Goal: Check status: Check status

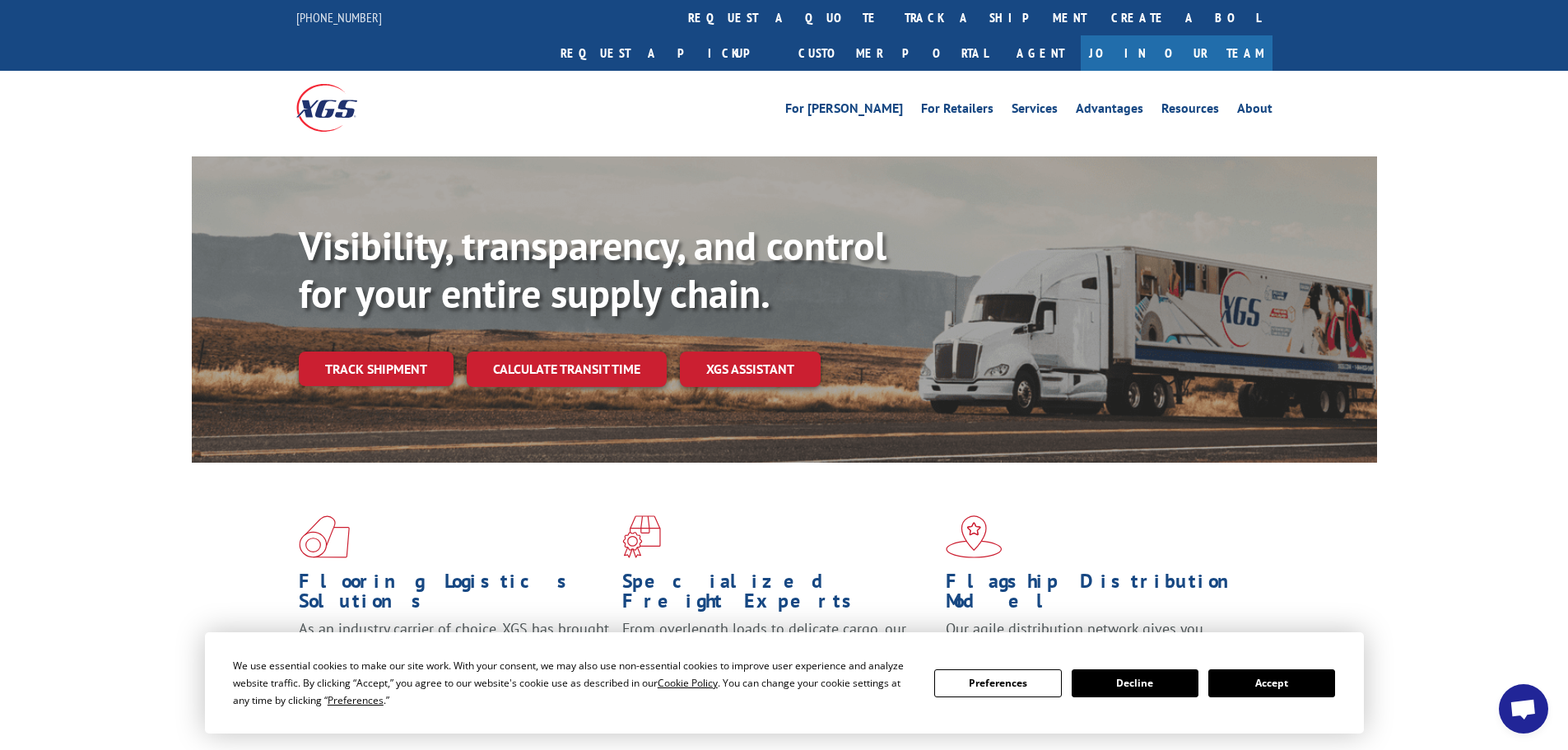
scroll to position [82, 0]
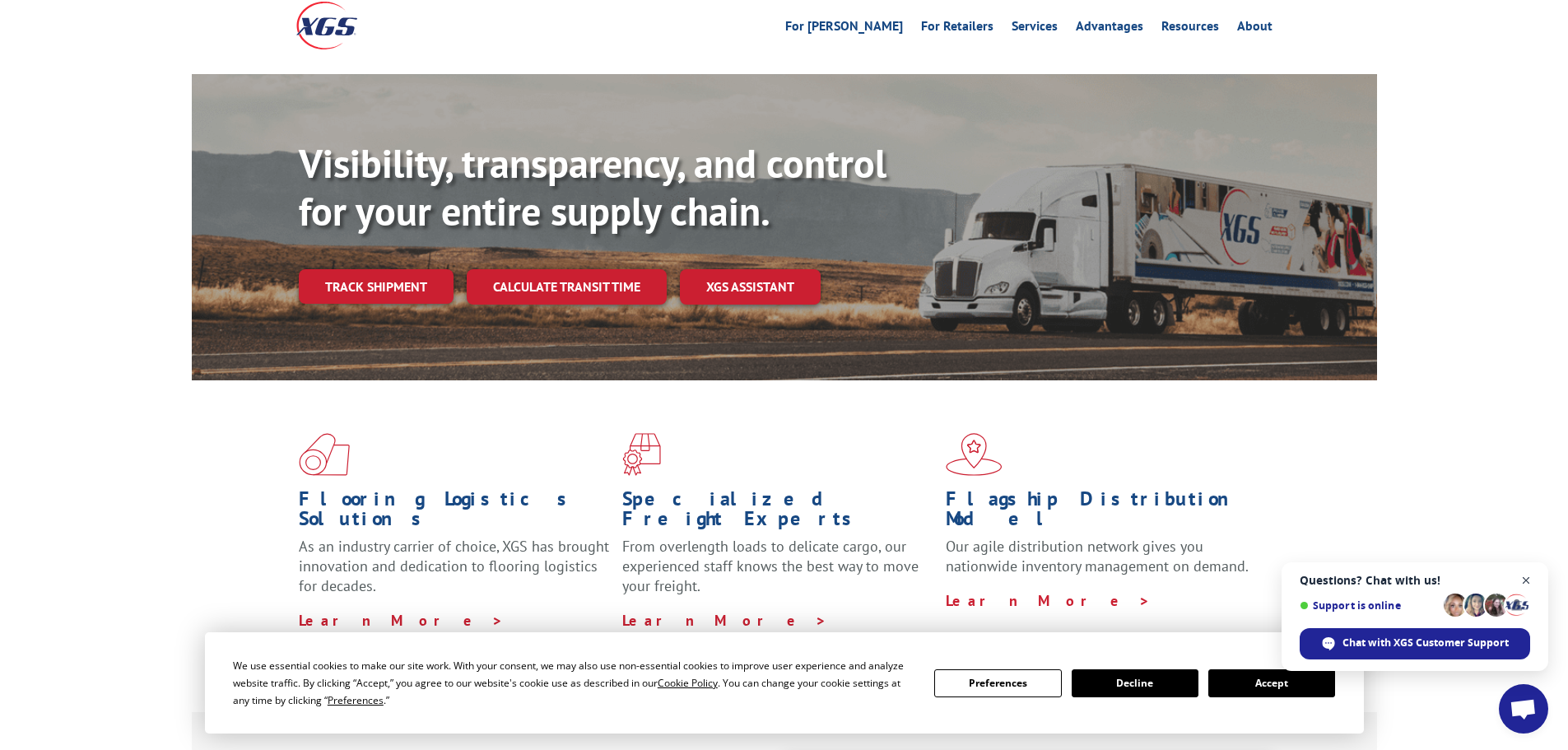
click at [1527, 585] on span "Close chat" at bounding box center [1526, 581] width 20 height 20
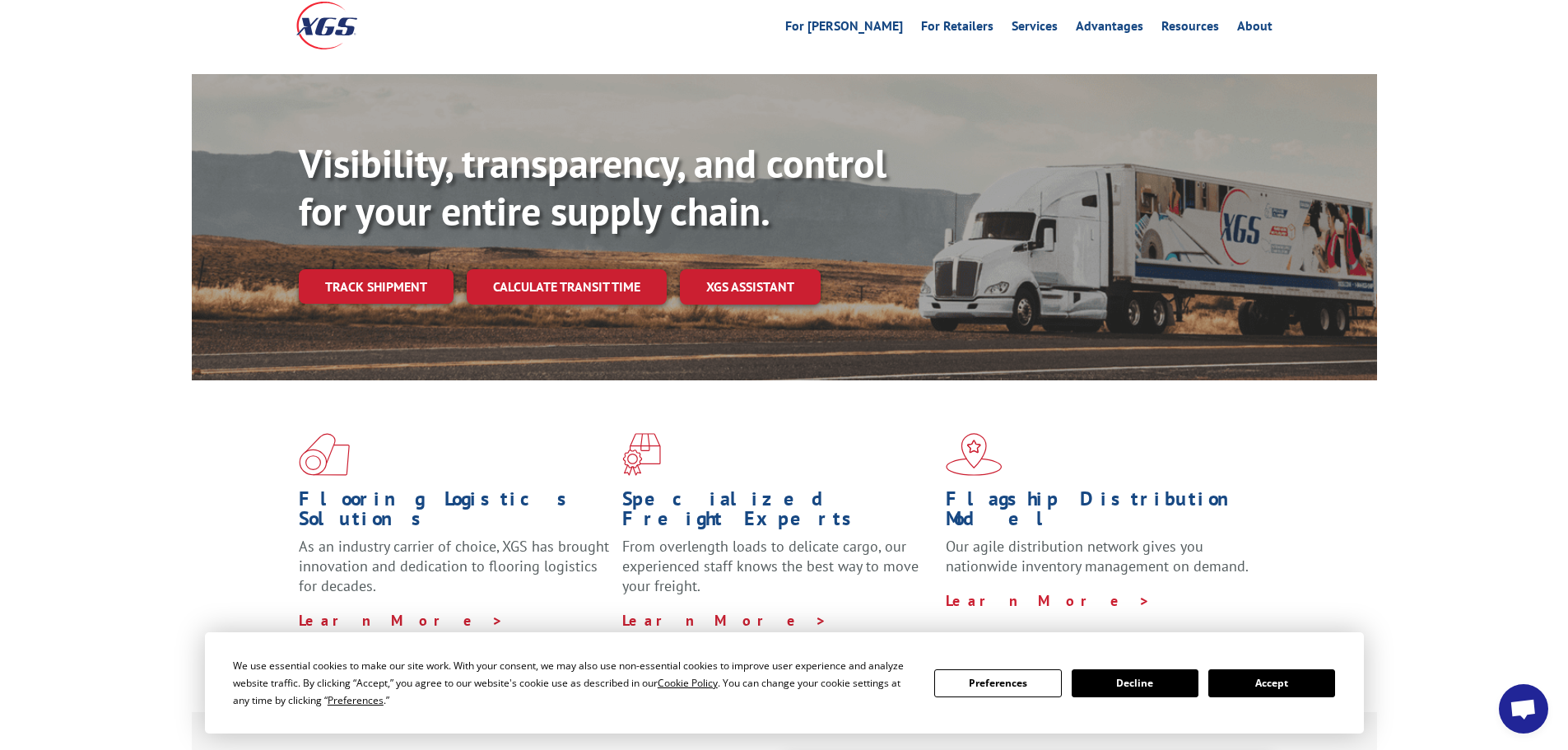
click at [1284, 690] on button "Accept" at bounding box center [1271, 683] width 127 height 28
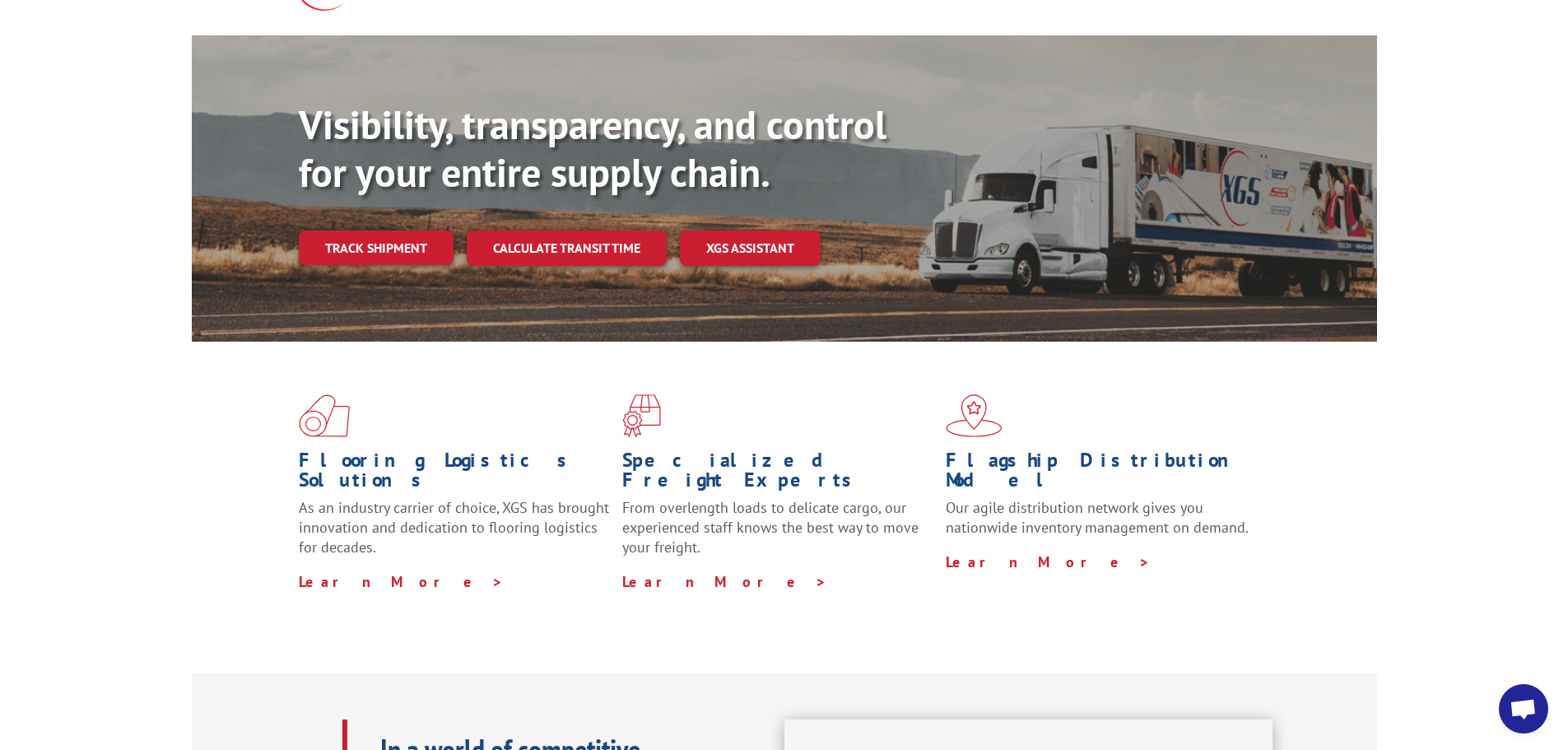
scroll to position [0, 0]
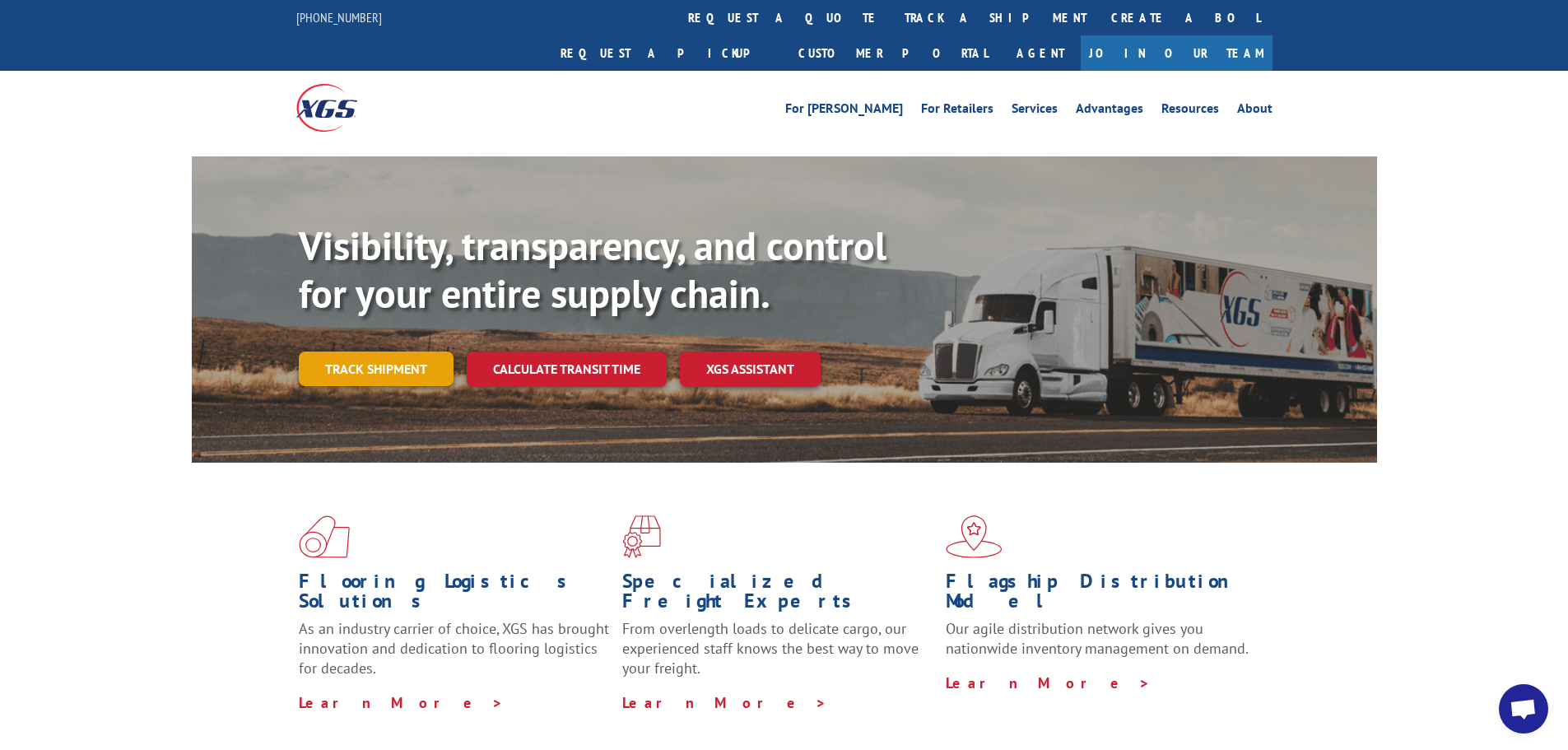
click at [389, 352] on link "Track shipment" at bounding box center [376, 368] width 154 height 34
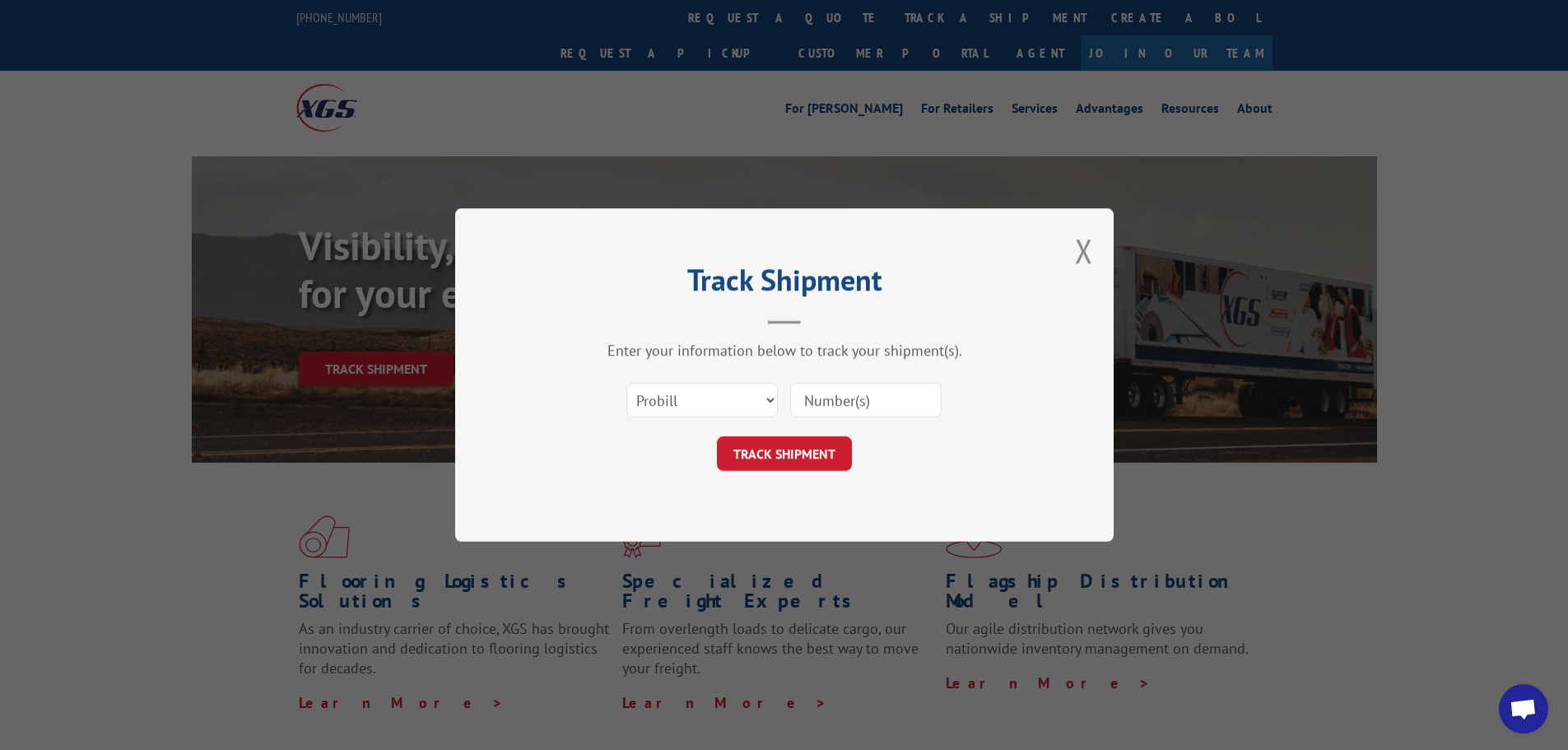
click at [844, 391] on input at bounding box center [865, 399] width 152 height 34
paste input "7043314"
type input "7043314"
click at [788, 460] on button "TRACK SHIPMENT" at bounding box center [784, 453] width 135 height 34
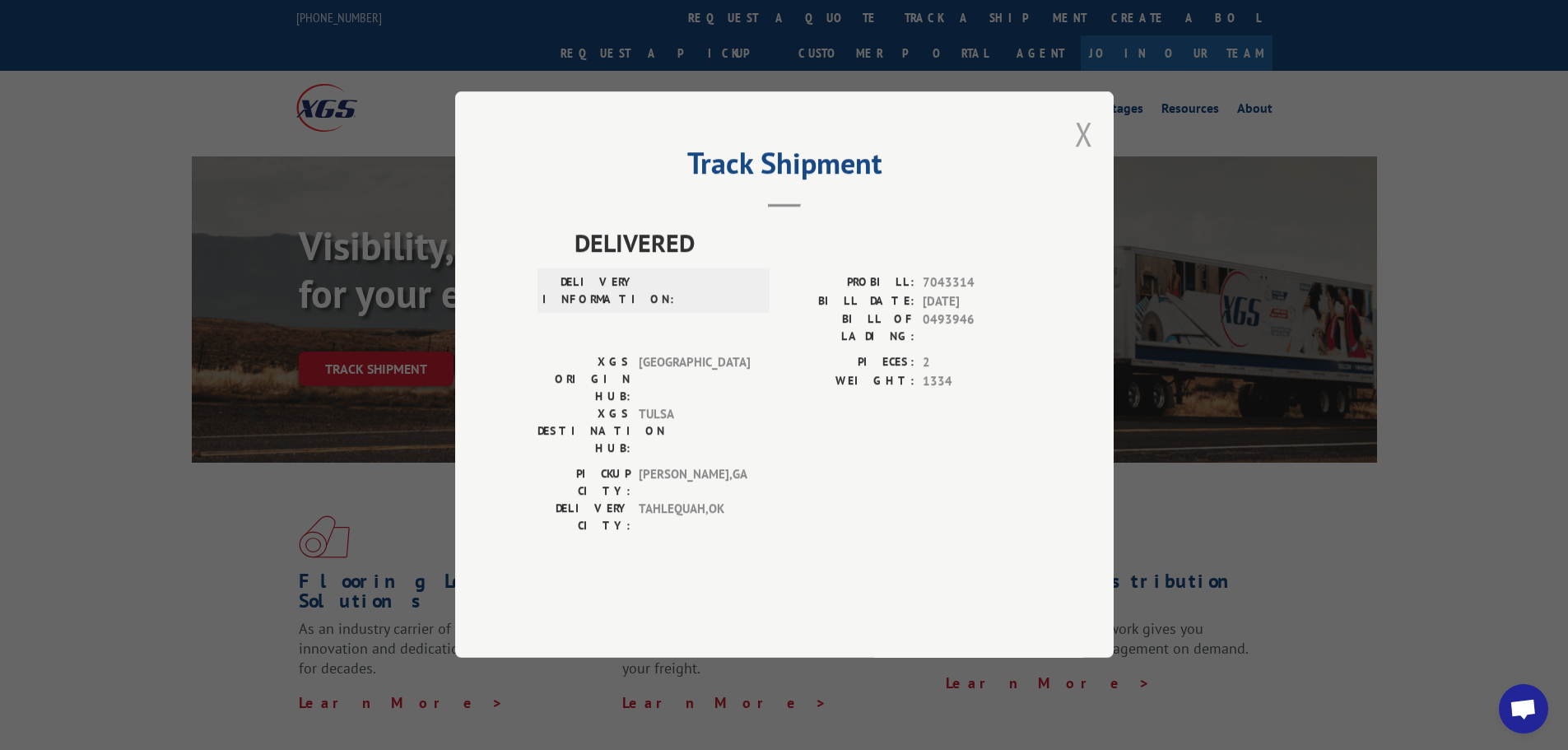
click at [1079, 155] on button "Close modal" at bounding box center [1083, 133] width 18 height 44
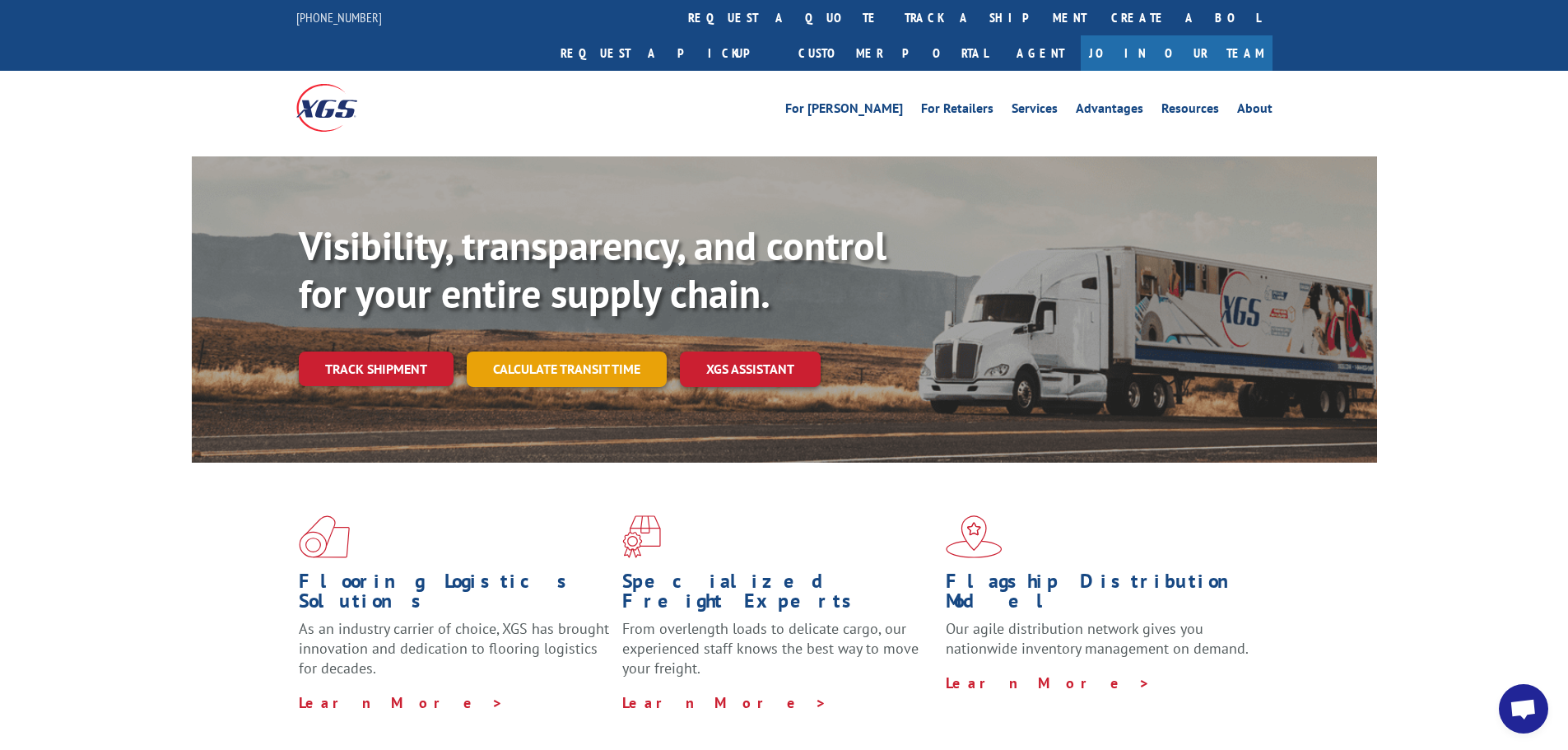
click at [532, 352] on link "Calculate transit time" at bounding box center [566, 369] width 200 height 35
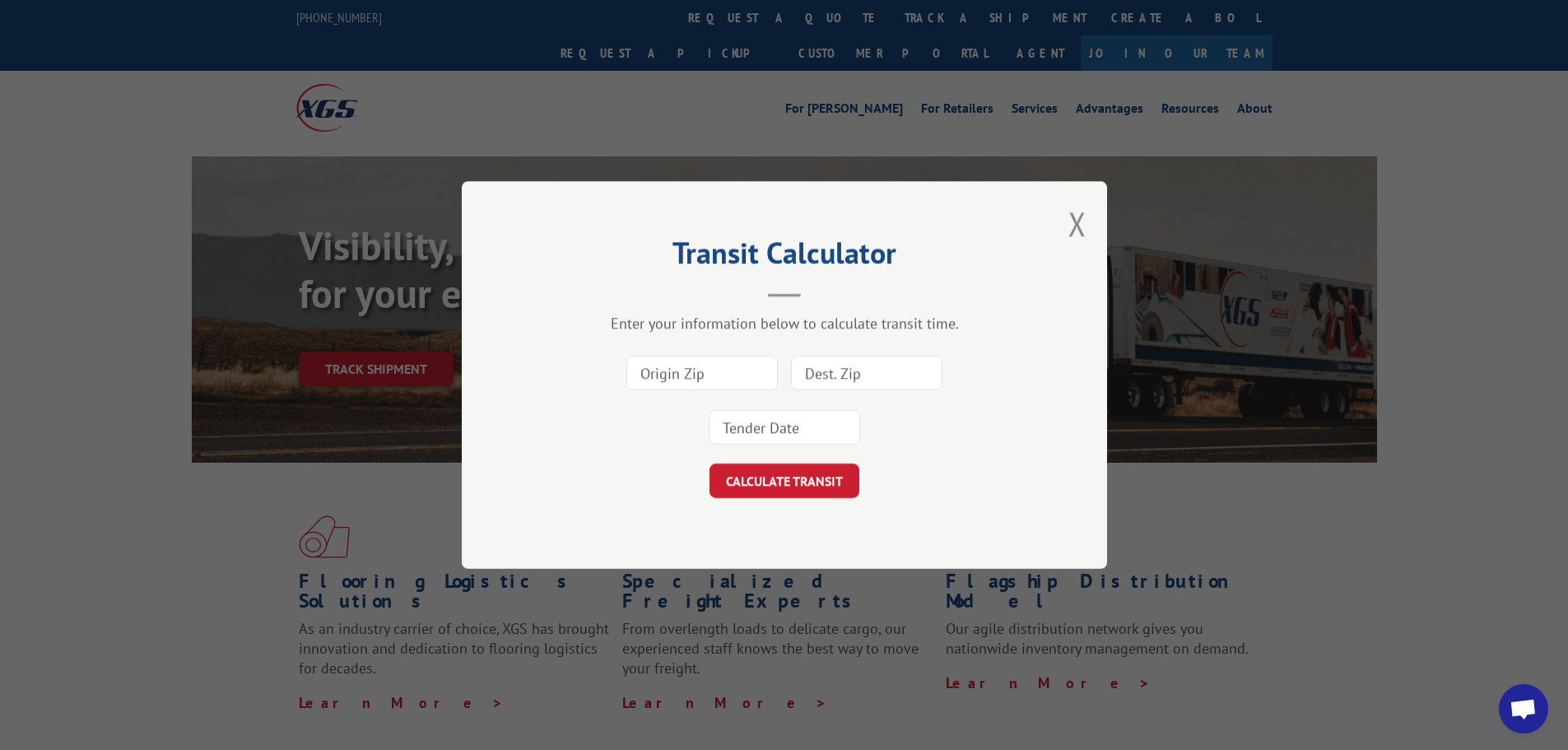
click at [721, 380] on input at bounding box center [702, 372] width 152 height 34
click at [1075, 222] on button "Close modal" at bounding box center [1077, 223] width 18 height 44
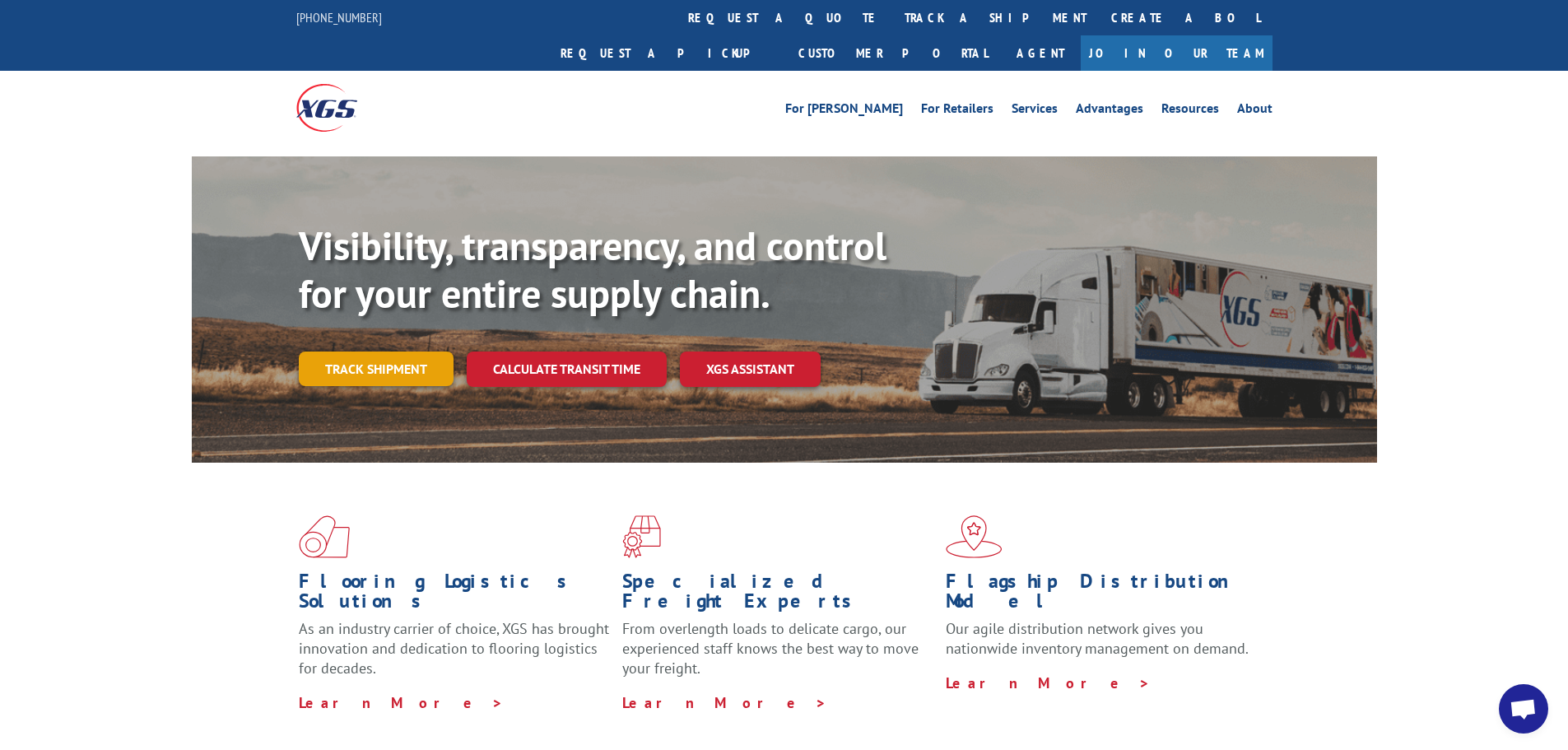
click at [406, 352] on link "Track shipment" at bounding box center [376, 368] width 154 height 34
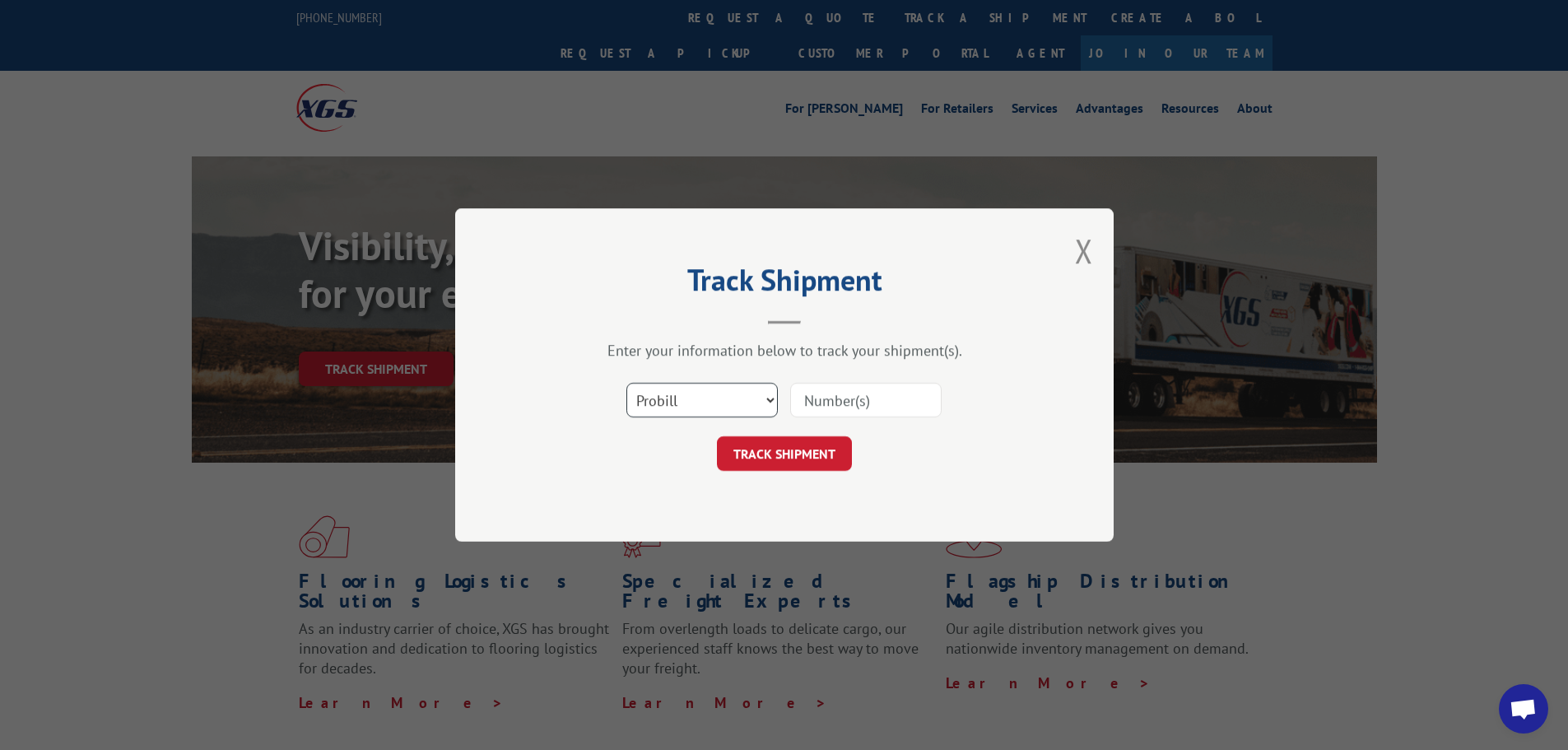
click at [690, 397] on select "Select category... Probill BOL PO" at bounding box center [702, 399] width 152 height 34
select select "bol"
click at [626, 382] on select "Select category... Probill BOL PO" at bounding box center [702, 399] width 152 height 34
click at [825, 400] on input at bounding box center [865, 399] width 152 height 34
paste input "7043314"
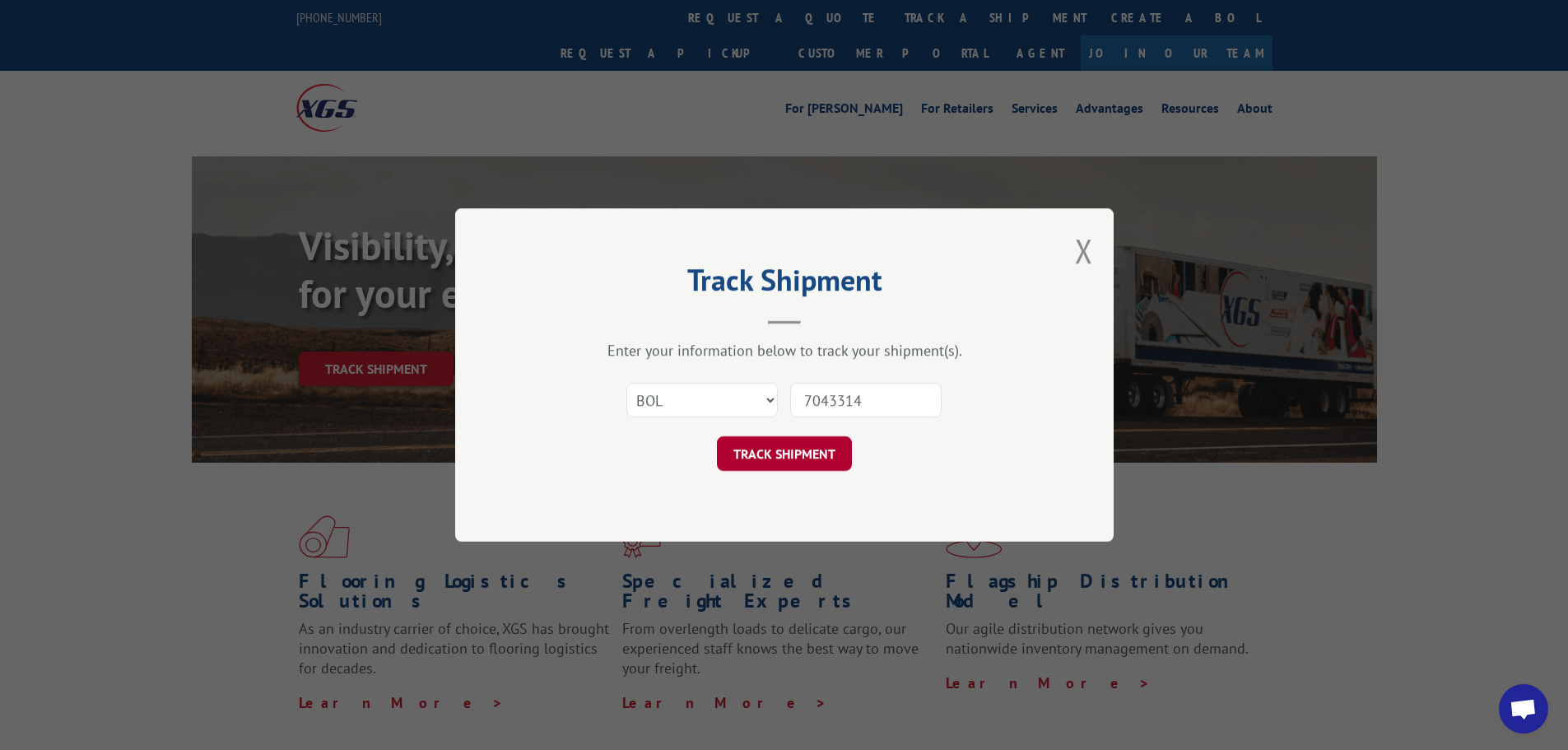
type input "7043314"
click at [780, 451] on button "TRACK SHIPMENT" at bounding box center [784, 453] width 135 height 34
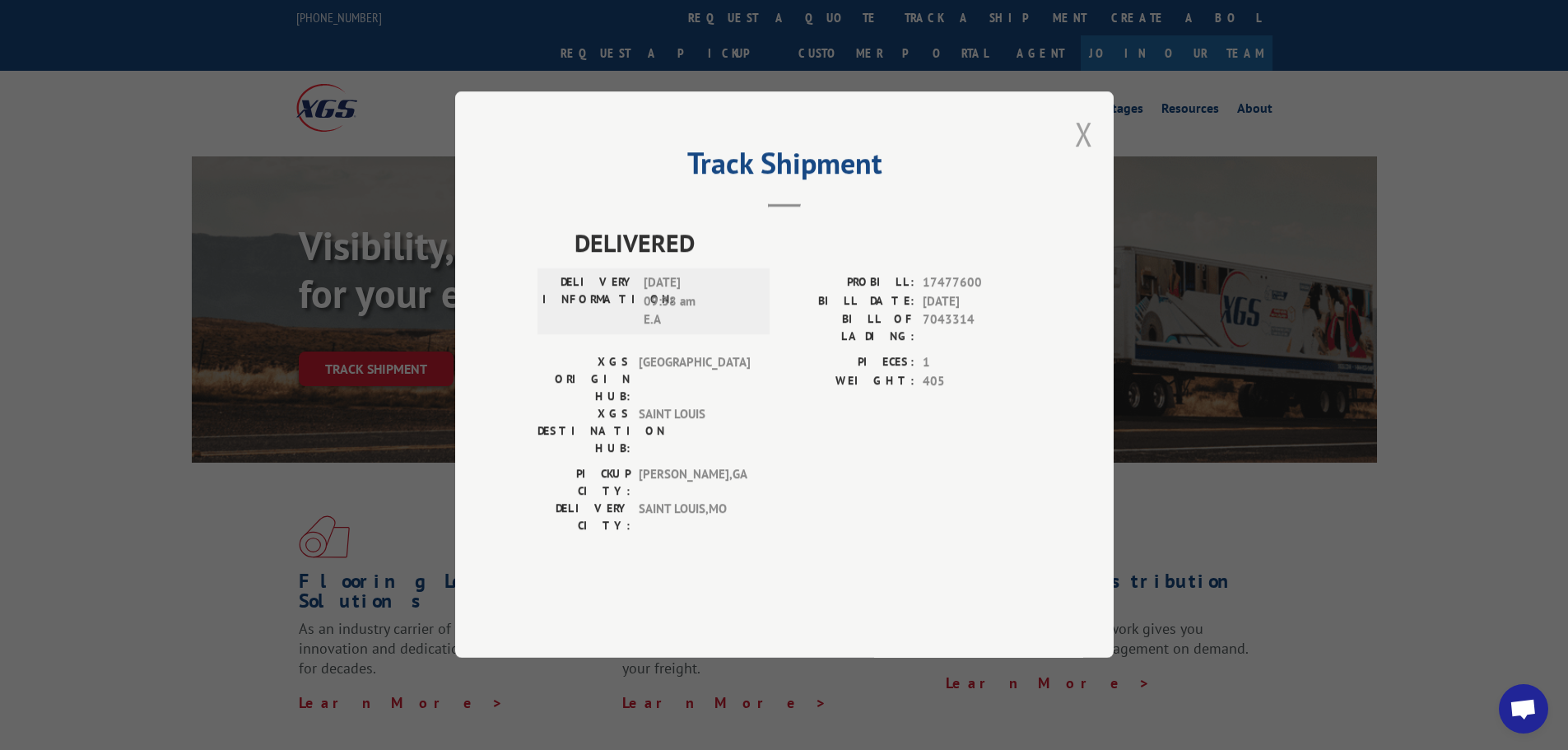
click at [1080, 155] on button "Close modal" at bounding box center [1083, 133] width 18 height 44
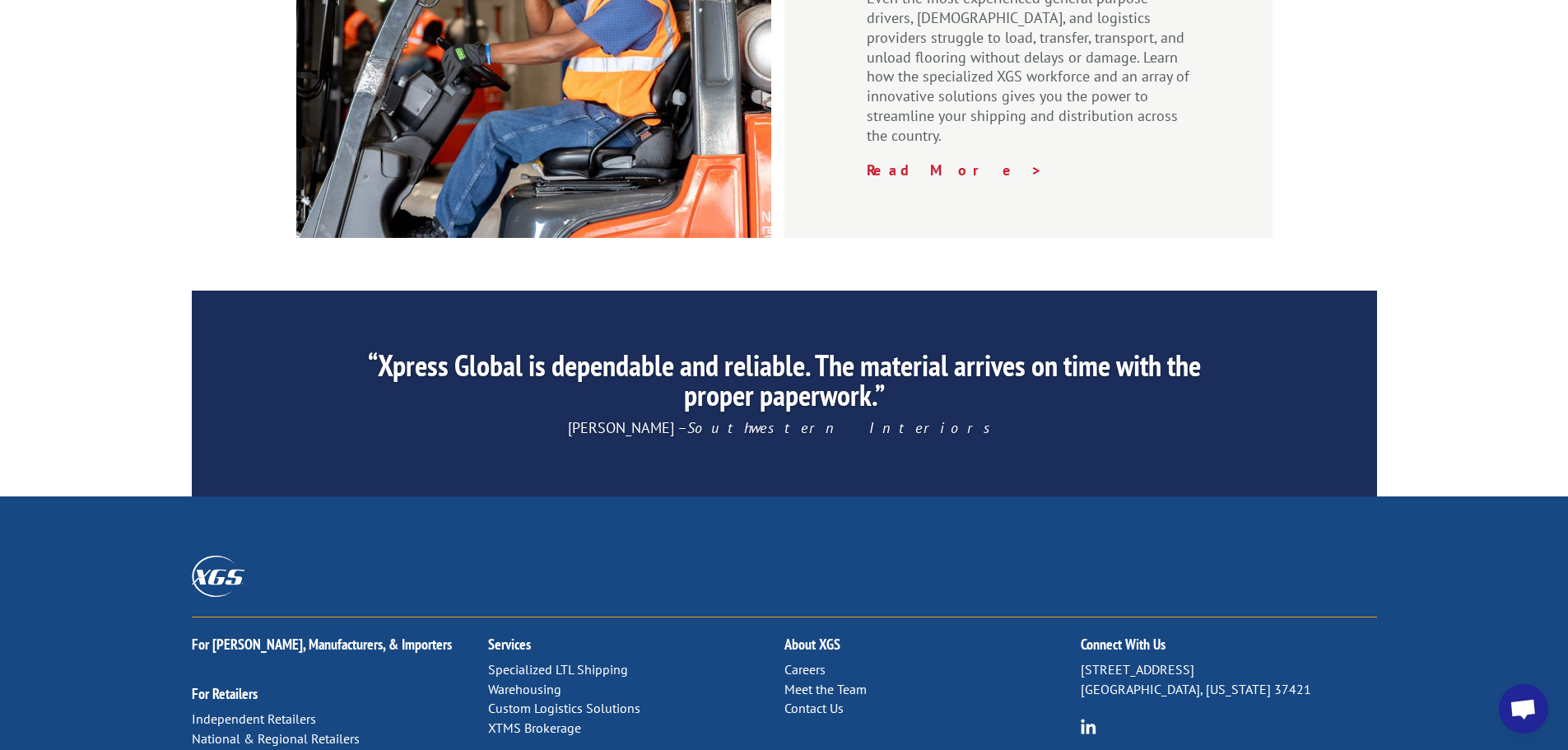
scroll to position [2387, 0]
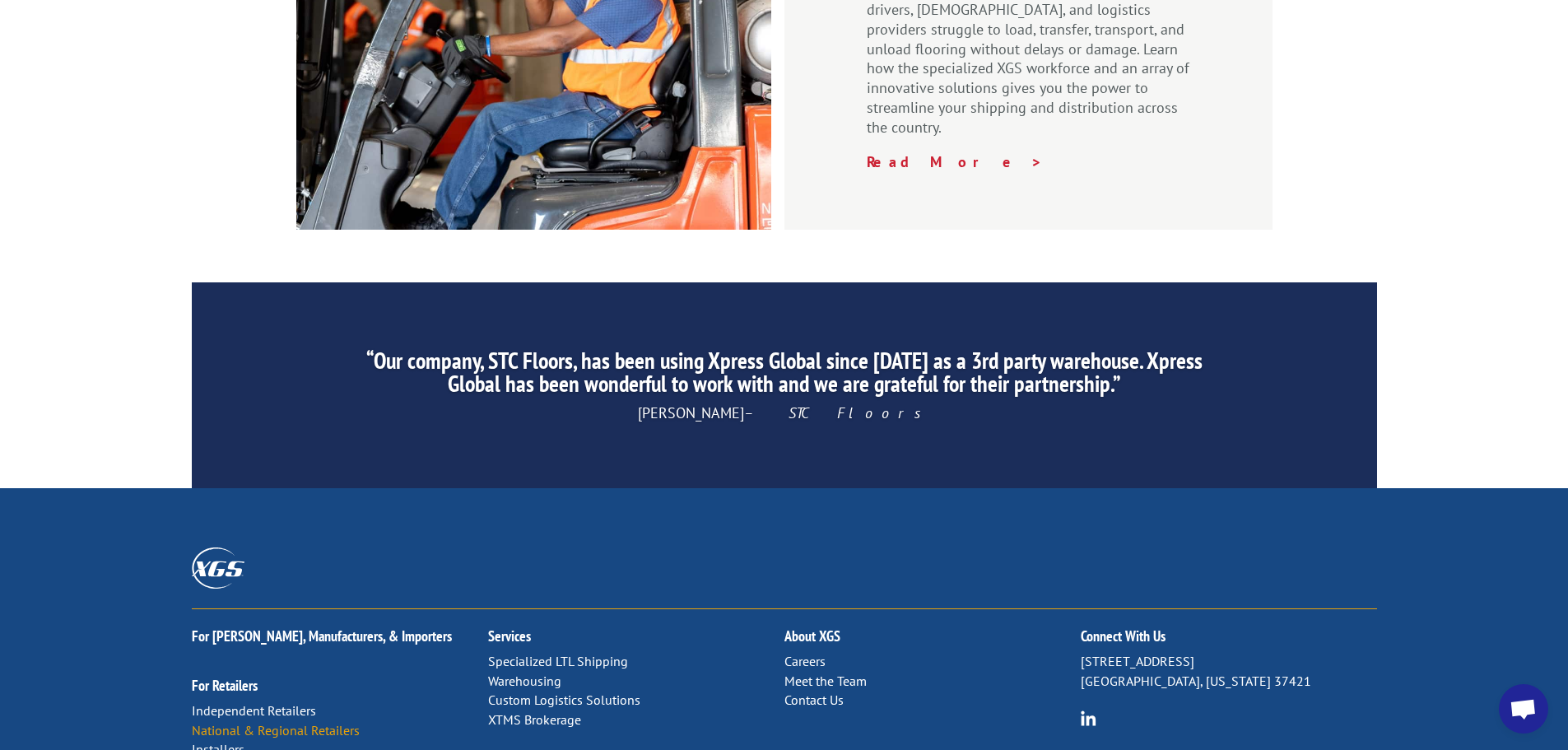
click at [275, 722] on link "National & Regional Retailers" at bounding box center [275, 730] width 168 height 17
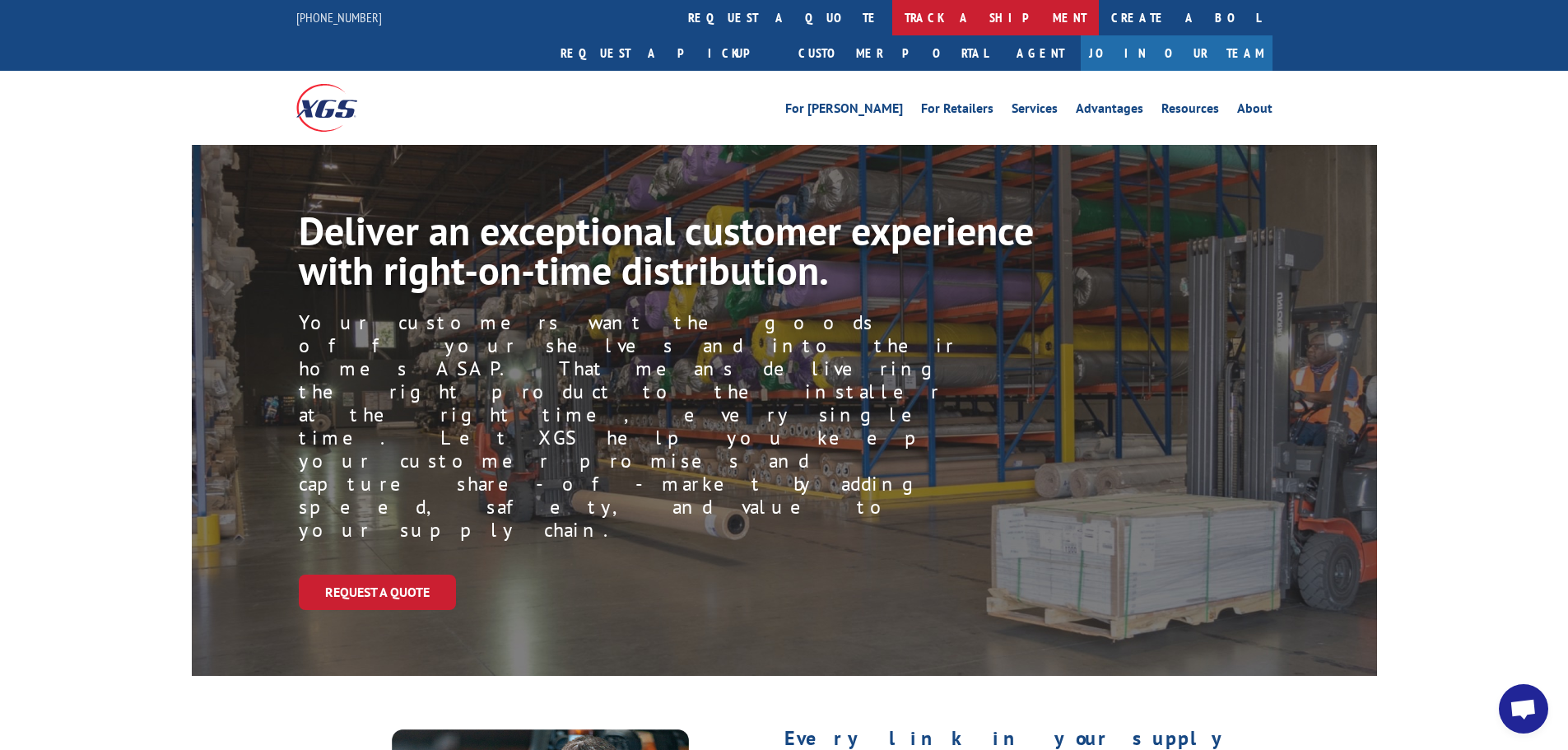
click at [892, 18] on link "track a shipment" at bounding box center [996, 18] width 207 height 35
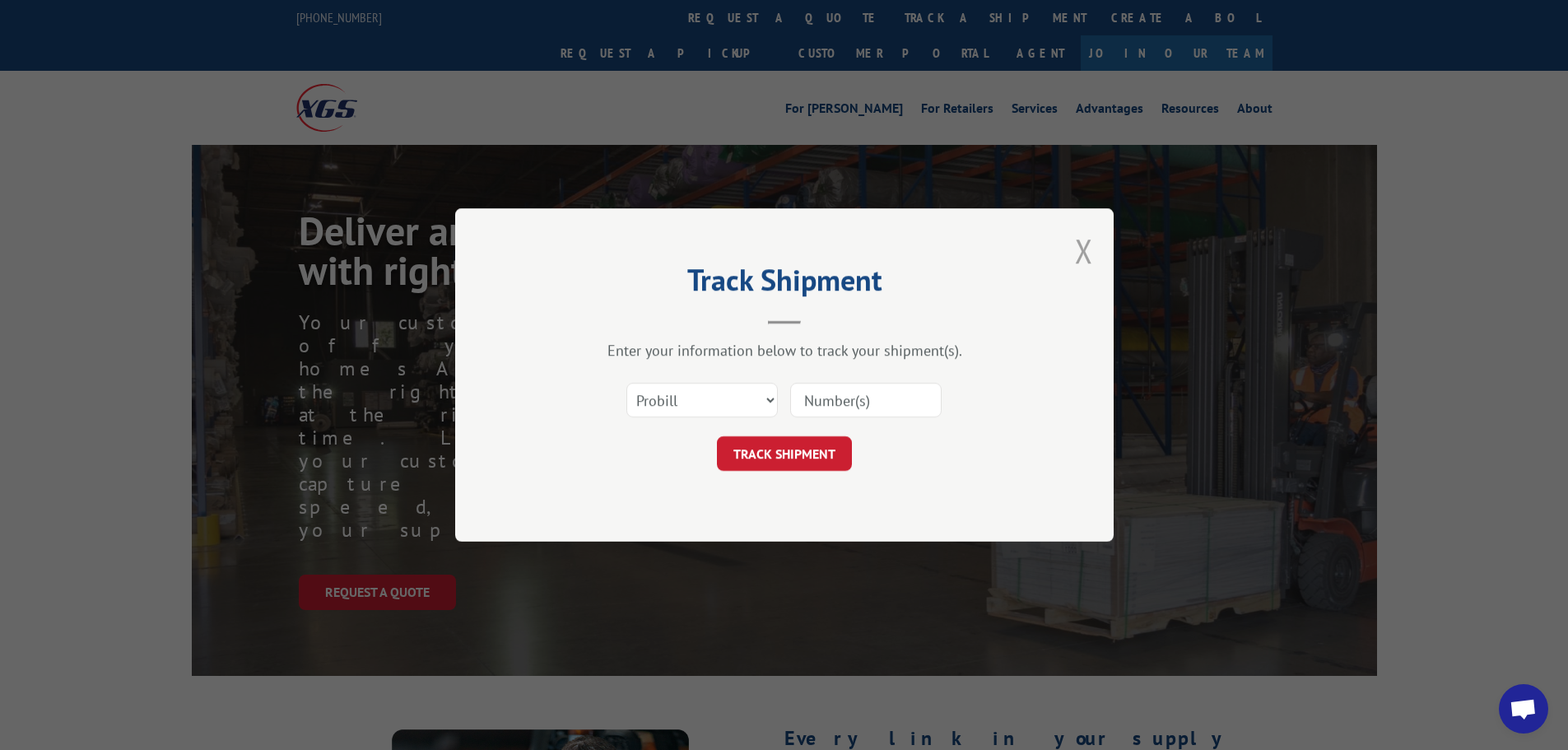
click at [1091, 251] on button "Close modal" at bounding box center [1083, 250] width 18 height 44
